Goal: Task Accomplishment & Management: Complete application form

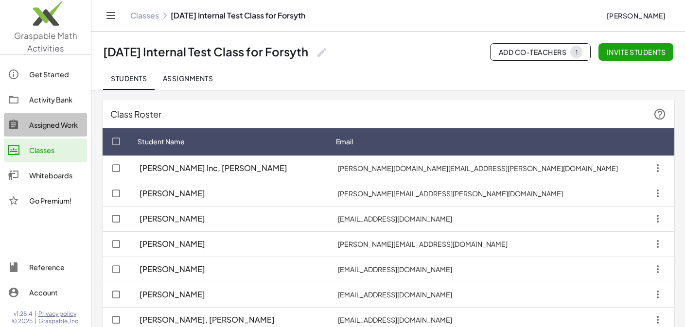
click at [48, 129] on div "Assigned Work" at bounding box center [56, 125] width 54 height 12
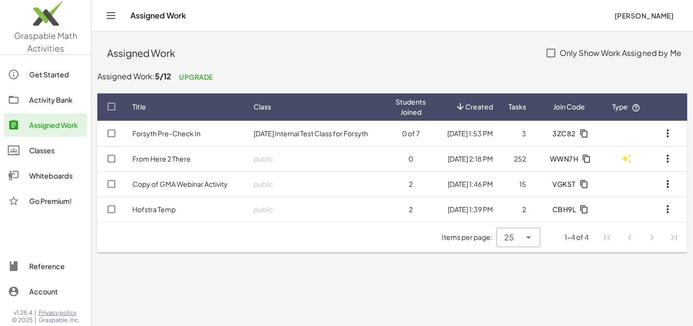
click at [177, 135] on link "Forsyth Pre-Check In" at bounding box center [166, 133] width 68 height 9
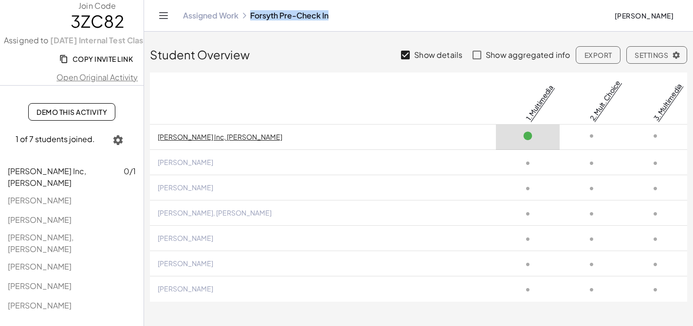
drag, startPoint x: 251, startPoint y: 15, endPoint x: 341, endPoint y: 16, distance: 89.5
click at [341, 16] on div "Assigned Work Forsyth Pre-Check In" at bounding box center [394, 16] width 423 height 10
copy link "Forsyth Pre-Check In"
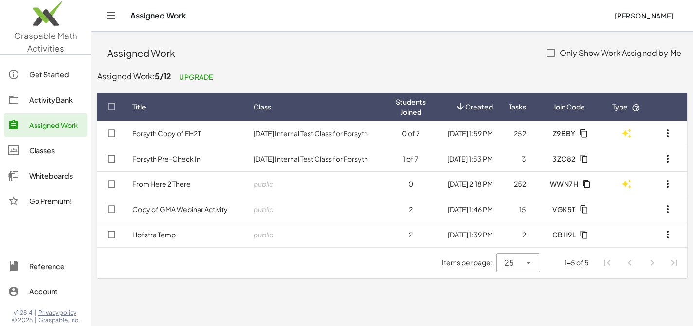
click at [161, 135] on link "Forsyth Copy of FH2T" at bounding box center [166, 133] width 69 height 9
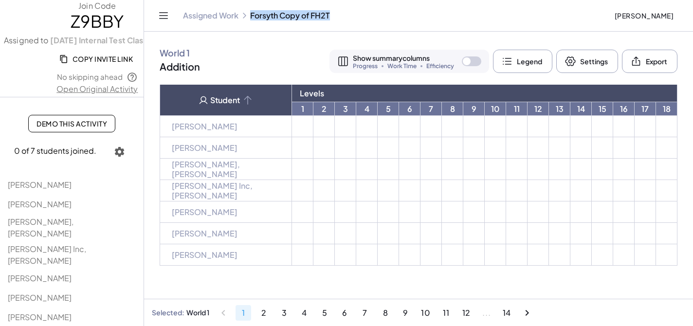
drag, startPoint x: 250, startPoint y: 14, endPoint x: 331, endPoint y: 17, distance: 80.8
click at [331, 17] on div "Assigned Work Forsyth Copy of FH2T" at bounding box center [394, 16] width 423 height 10
copy link "Forsyth Copy of FH2T"
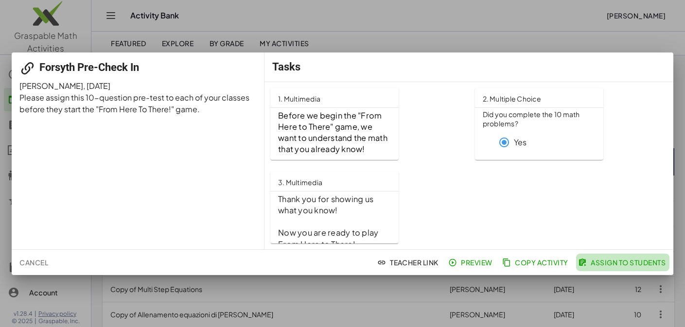
click at [641, 264] on span "Assign to Students" at bounding box center [623, 262] width 86 height 9
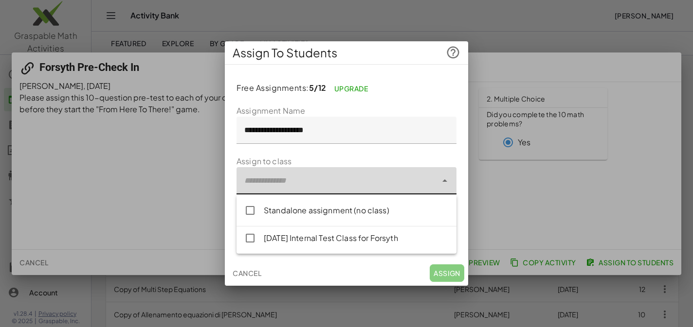
click at [436, 184] on div at bounding box center [336, 180] width 200 height 27
type input "**********"
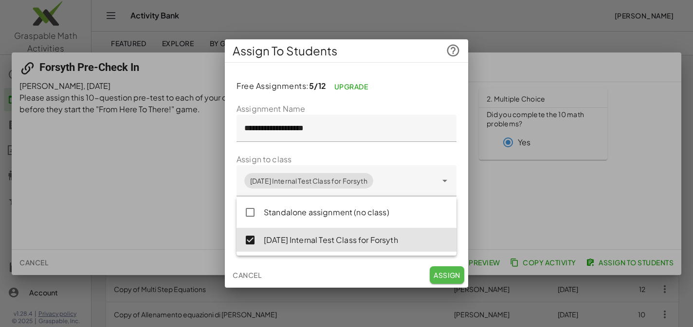
click at [447, 275] on span "Assign" at bounding box center [446, 275] width 27 height 9
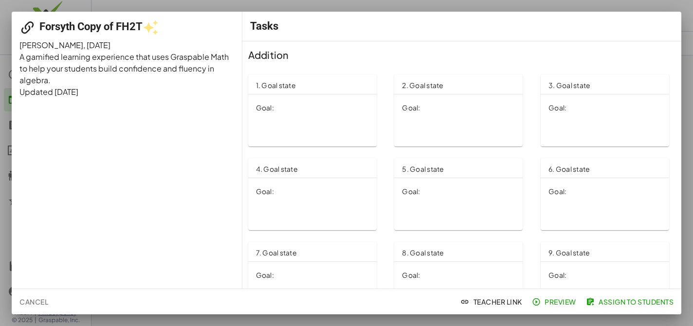
click at [641, 303] on span "Assign to Students" at bounding box center [631, 301] width 86 height 9
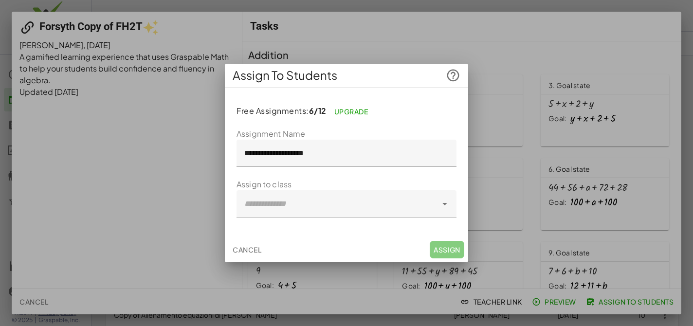
click at [410, 205] on div at bounding box center [336, 203] width 200 height 27
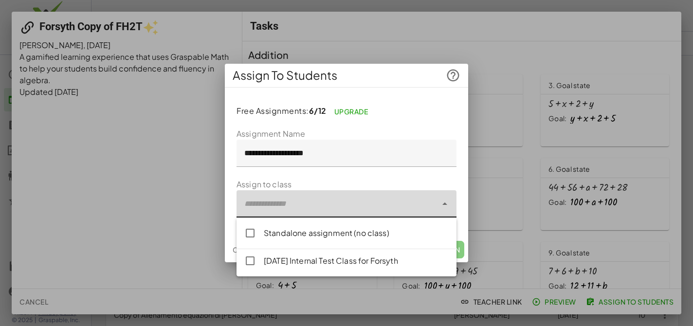
click at [368, 261] on div "[DATE] Internal Test Class for Forsyth" at bounding box center [356, 261] width 185 height 12
type input "**********"
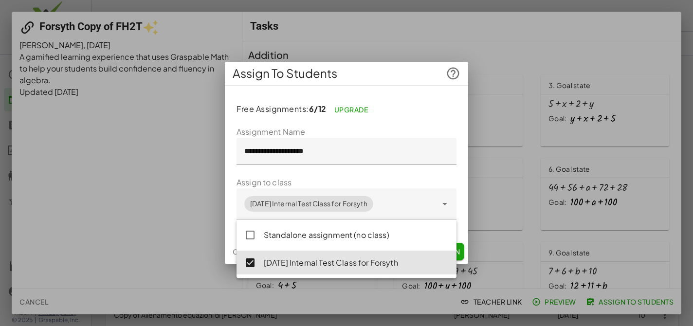
click at [419, 90] on div "**********" at bounding box center [346, 163] width 243 height 202
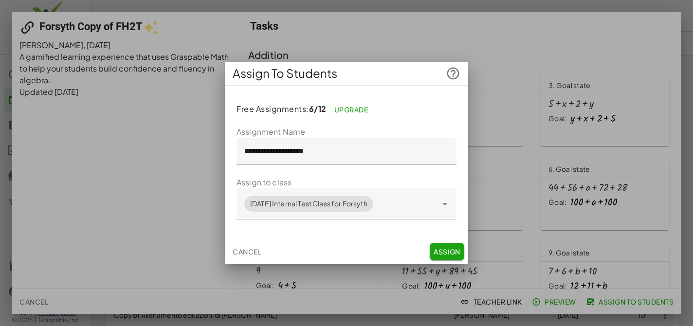
click at [451, 251] on span "Assign" at bounding box center [446, 251] width 27 height 9
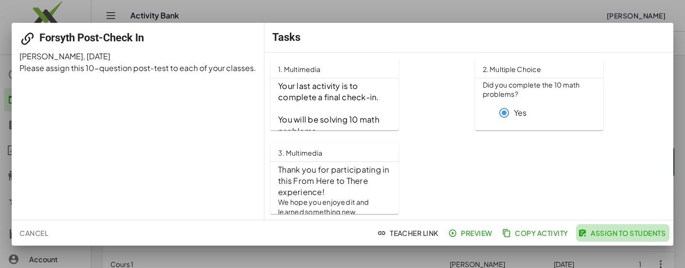
click at [633, 234] on span "Assign to Students" at bounding box center [623, 233] width 86 height 9
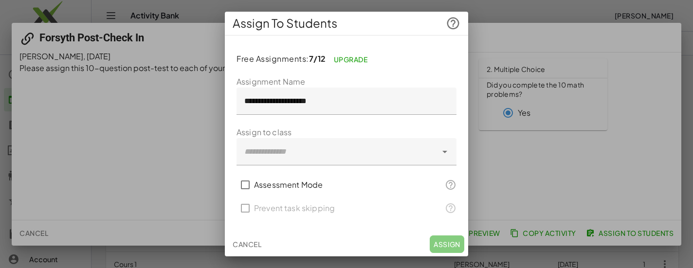
click at [382, 147] on div at bounding box center [336, 151] width 200 height 27
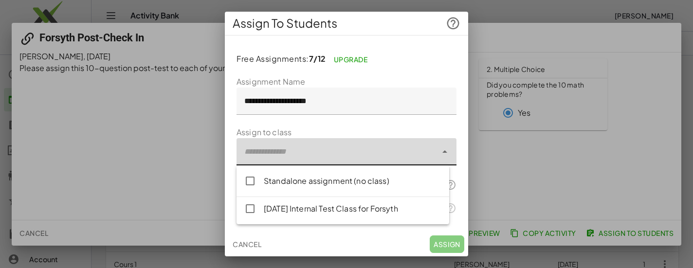
click at [345, 211] on div "[DATE] Internal Test Class for Forsyth" at bounding box center [353, 209] width 178 height 12
type input "**********"
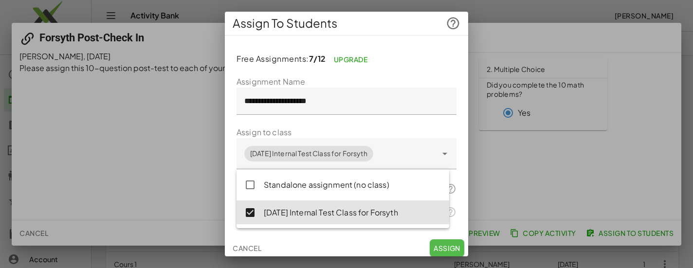
click at [444, 250] on span "Assign" at bounding box center [446, 248] width 27 height 9
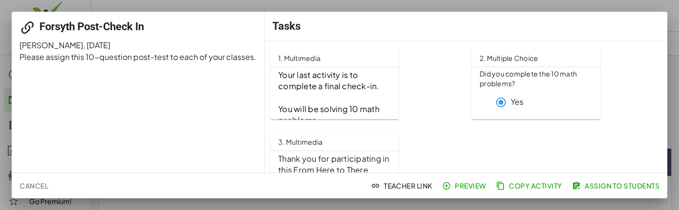
click at [602, 184] on span "Assign to Students" at bounding box center [617, 185] width 86 height 9
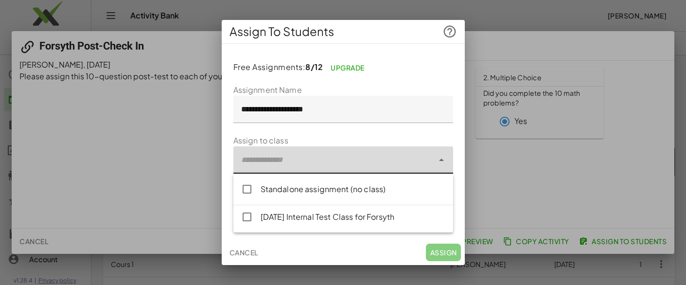
click at [363, 163] on div at bounding box center [333, 159] width 200 height 27
click at [333, 223] on div "[DATE] Internal Test Class for Forsyth" at bounding box center [343, 216] width 220 height 23
type input "**********"
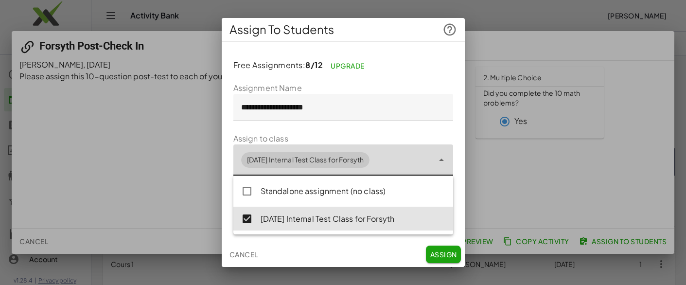
click at [172, 213] on div at bounding box center [343, 142] width 686 height 285
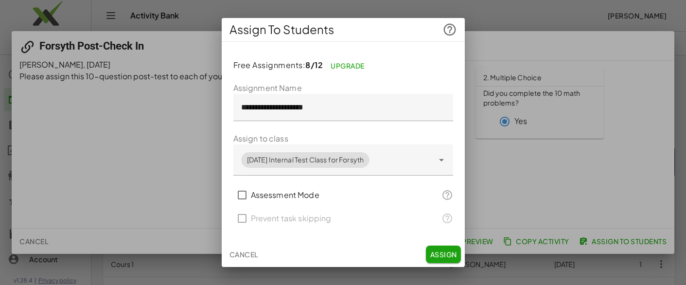
click at [235, 251] on span "Cancel" at bounding box center [244, 254] width 29 height 9
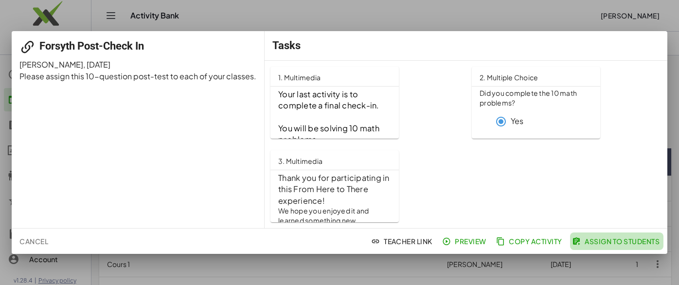
click at [614, 242] on span "Assign to Students" at bounding box center [617, 241] width 86 height 9
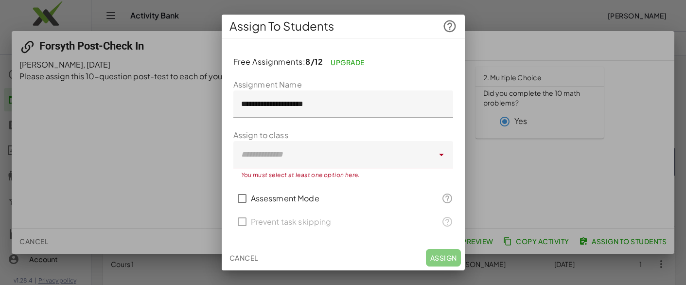
click at [243, 258] on span "Cancel" at bounding box center [244, 257] width 29 height 9
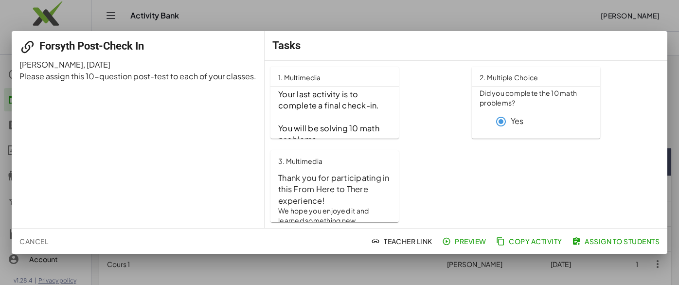
click at [617, 239] on span "Assign to Students" at bounding box center [617, 241] width 86 height 9
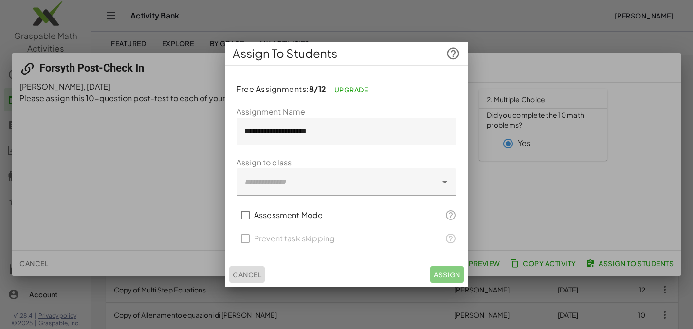
click at [255, 275] on span "Cancel" at bounding box center [246, 274] width 29 height 9
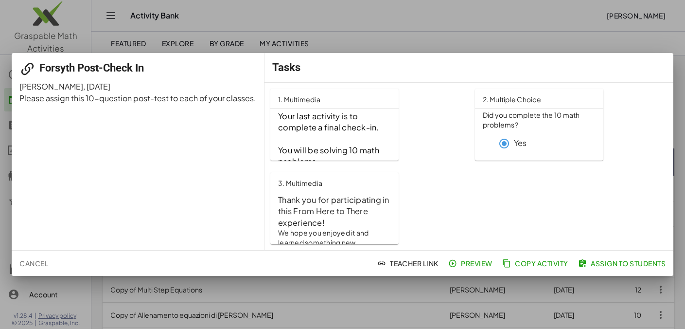
click at [305, 35] on div at bounding box center [342, 164] width 685 height 329
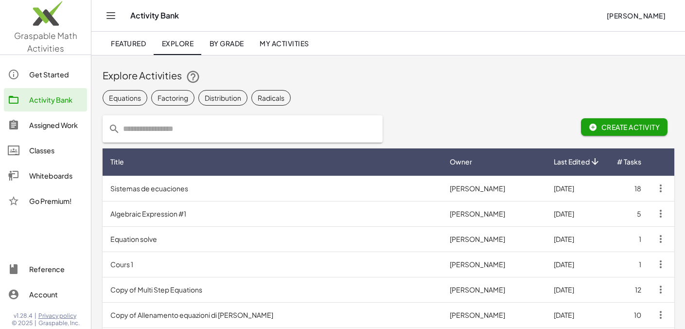
click at [50, 128] on div "Assigned Work" at bounding box center [56, 125] width 54 height 12
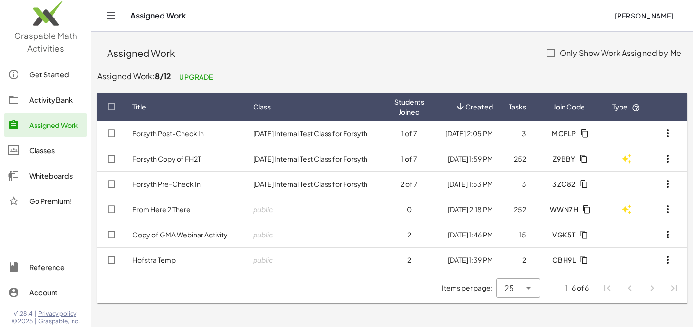
click at [668, 186] on icon "button" at bounding box center [667, 184] width 12 height 12
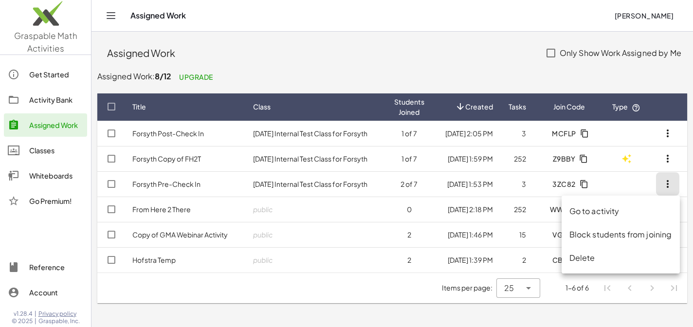
click at [492, 59] on div "Assigned Work" at bounding box center [321, 53] width 429 height 14
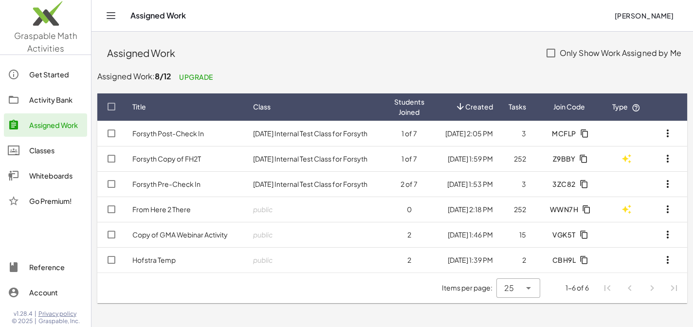
click at [670, 158] on icon "button" at bounding box center [667, 159] width 12 height 12
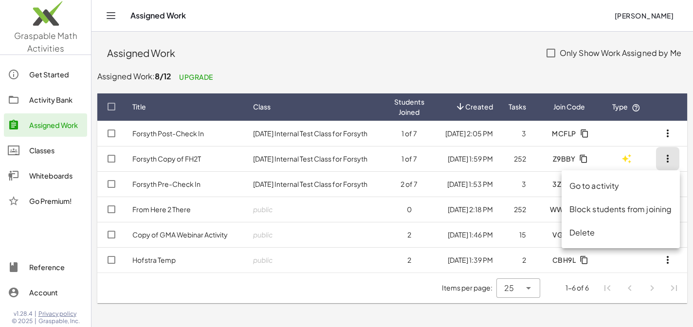
click at [486, 58] on div "Assigned Work" at bounding box center [321, 53] width 429 height 14
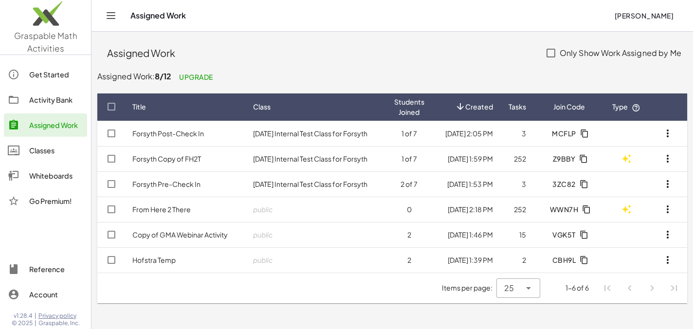
click at [669, 187] on icon "button" at bounding box center [667, 184] width 12 height 12
